Goal: Check status: Check status

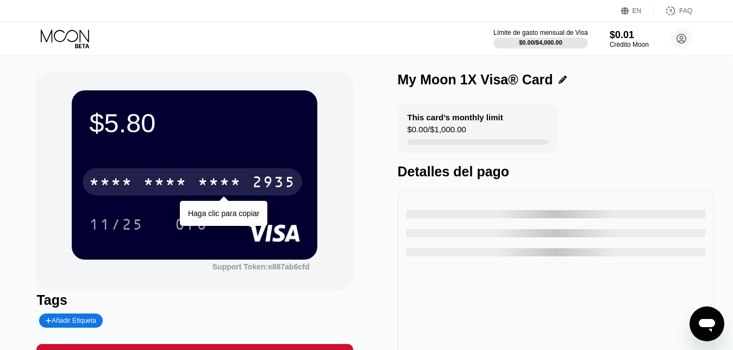
drag, startPoint x: 178, startPoint y: 185, endPoint x: 219, endPoint y: 114, distance: 82.5
click at [178, 186] on div "* * * *" at bounding box center [165, 183] width 43 height 17
click at [252, 186] on div "2935" at bounding box center [273, 183] width 43 height 17
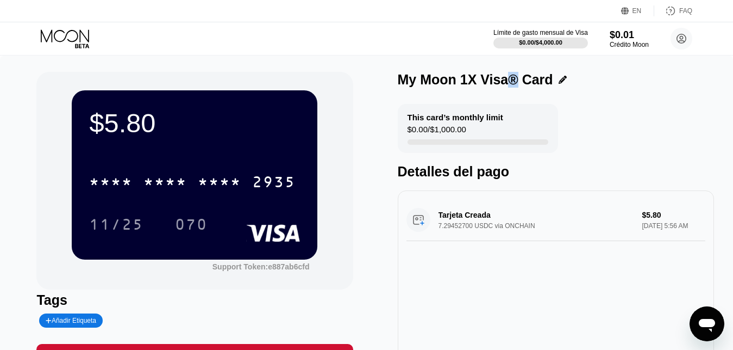
drag, startPoint x: 505, startPoint y: 82, endPoint x: 516, endPoint y: 83, distance: 11.5
click at [516, 83] on div "My Moon 1X Visa® Card" at bounding box center [475, 80] width 155 height 16
click at [514, 80] on div "My Moon 1X Visa® Card" at bounding box center [475, 80] width 155 height 16
click at [505, 80] on div "My Moon 1X Visa® Card" at bounding box center [475, 80] width 155 height 16
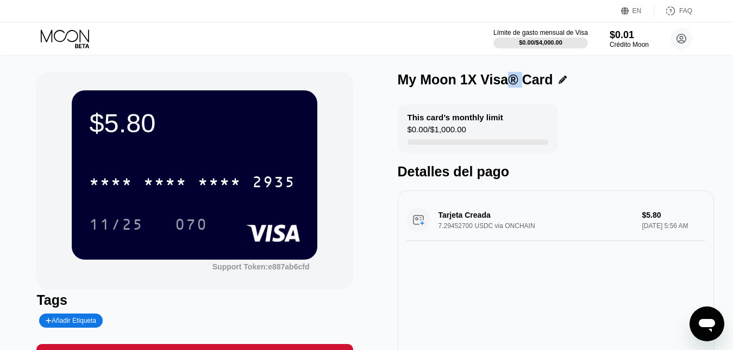
drag, startPoint x: 505, startPoint y: 80, endPoint x: 523, endPoint y: 83, distance: 18.1
click at [523, 83] on div "My Moon 1X Visa® Card" at bounding box center [475, 80] width 155 height 16
click at [507, 83] on div "My Moon 1X Visa® Card" at bounding box center [475, 80] width 155 height 16
drag, startPoint x: 507, startPoint y: 83, endPoint x: 515, endPoint y: 82, distance: 8.2
click at [515, 82] on div "My Moon 1X Visa® Card" at bounding box center [475, 80] width 155 height 16
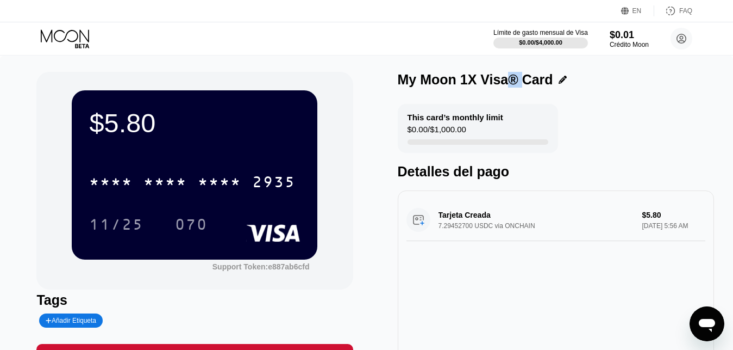
click at [515, 82] on div "My Moon 1X Visa® Card" at bounding box center [475, 80] width 155 height 16
drag, startPoint x: 506, startPoint y: 76, endPoint x: 514, endPoint y: 78, distance: 8.1
click at [514, 78] on div "My Moon 1X Visa® Card" at bounding box center [475, 80] width 155 height 16
click at [514, 82] on div "My Moon 1X Visa® Card" at bounding box center [475, 80] width 155 height 16
click at [519, 80] on div "My Moon 1X Visa® Card" at bounding box center [475, 80] width 155 height 16
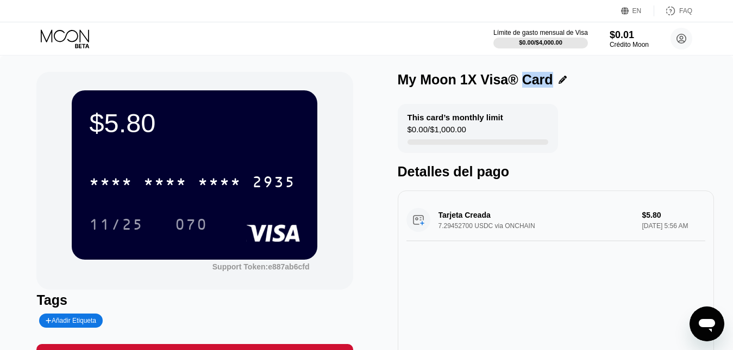
click at [518, 80] on div "My Moon 1X Visa® Card" at bounding box center [475, 80] width 155 height 16
drag, startPoint x: 512, startPoint y: 81, endPoint x: 496, endPoint y: 83, distance: 15.4
click at [496, 83] on div "My Moon 1X Visa® Card" at bounding box center [475, 80] width 155 height 16
click at [489, 105] on div "My Moon 1X Visa® Card This card’s monthly limit $0.00 / $1,000.00 Detalles del …" at bounding box center [556, 226] width 316 height 309
click at [505, 105] on div "My Moon 1X Visa® Card This card’s monthly limit $0.00 / $1,000.00 Detalles del …" at bounding box center [556, 226] width 316 height 309
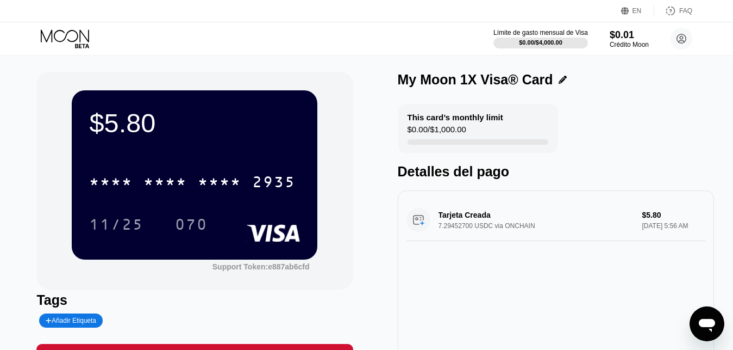
click at [559, 77] on icon at bounding box center [563, 80] width 8 height 8
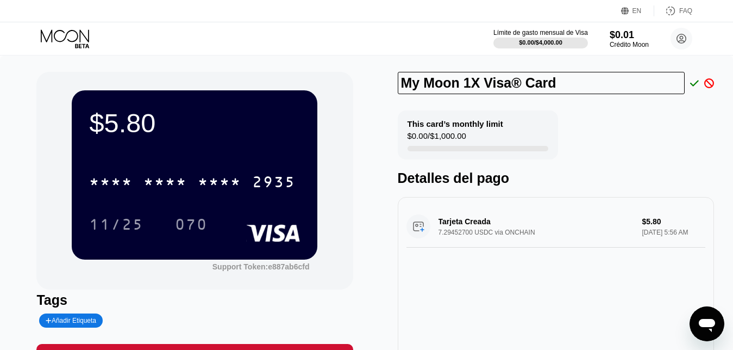
click at [572, 109] on div "My Moon 1X Visa® Card This card’s monthly limit $0.00 / $1,000.00 Detalles del …" at bounding box center [556, 229] width 316 height 315
click at [696, 83] on icon at bounding box center [694, 83] width 9 height 10
